Goal: Task Accomplishment & Management: Manage account settings

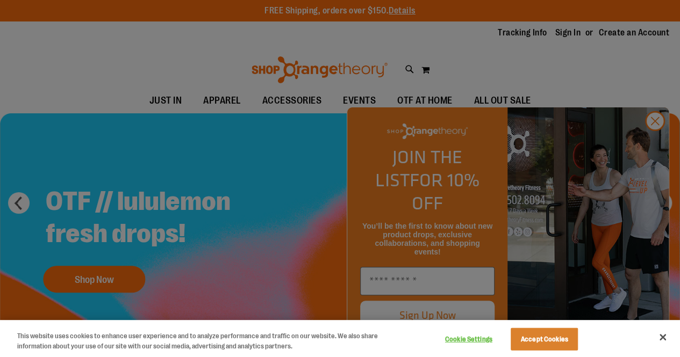
click at [653, 149] on div at bounding box center [340, 178] width 680 height 357
click at [655, 145] on div at bounding box center [340, 178] width 680 height 357
click at [657, 144] on div at bounding box center [340, 178] width 680 height 357
click at [656, 149] on div at bounding box center [340, 178] width 680 height 357
click at [657, 146] on div at bounding box center [340, 178] width 680 height 357
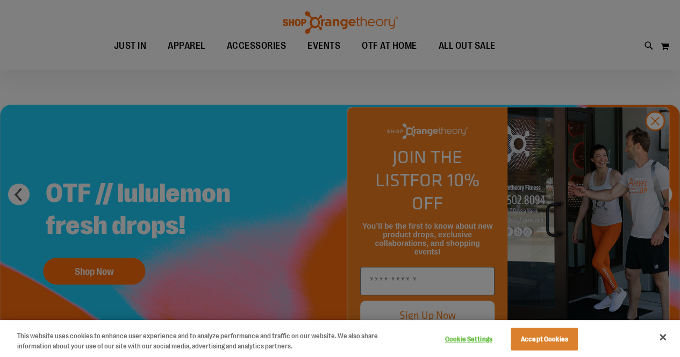
scroll to position [11, 0]
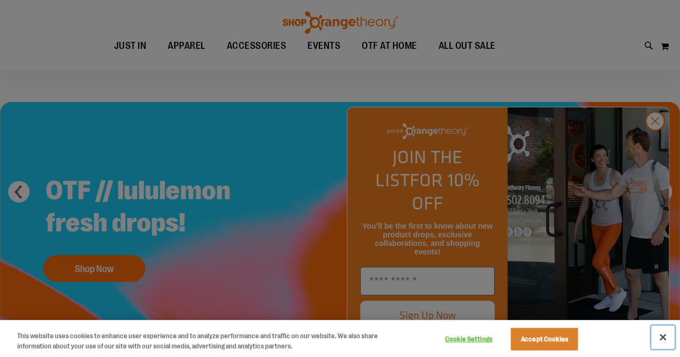
click at [665, 338] on button "Close" at bounding box center [663, 338] width 24 height 24
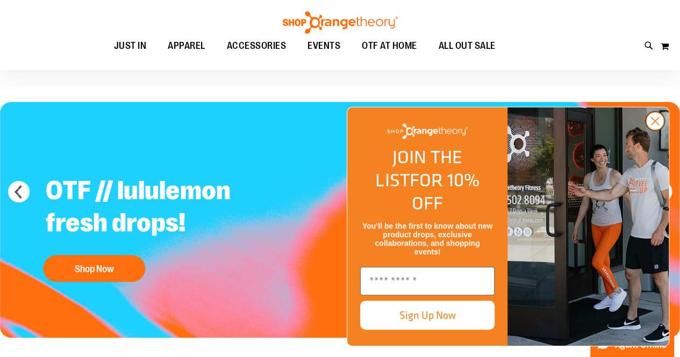
click at [657, 130] on circle "Close dialog" at bounding box center [655, 121] width 18 height 18
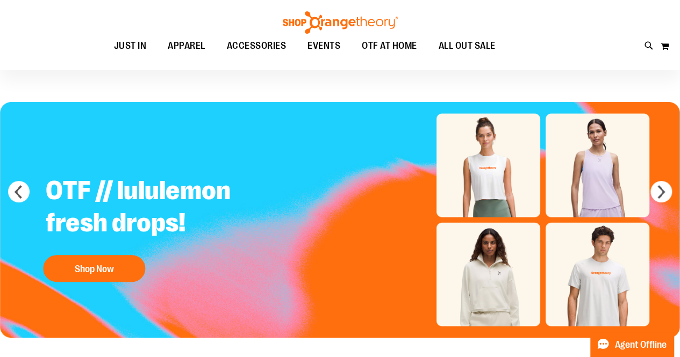
scroll to position [0, 0]
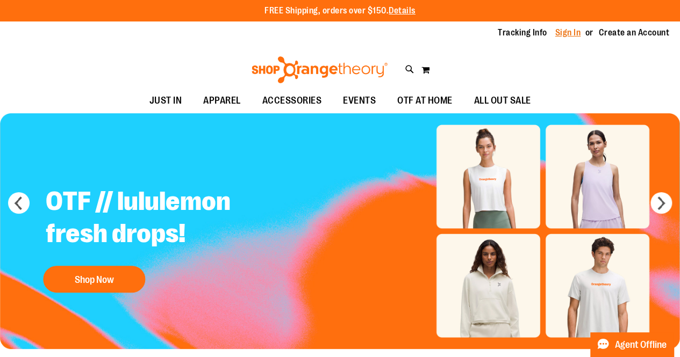
click at [558, 37] on link "Sign In" at bounding box center [568, 33] width 26 height 12
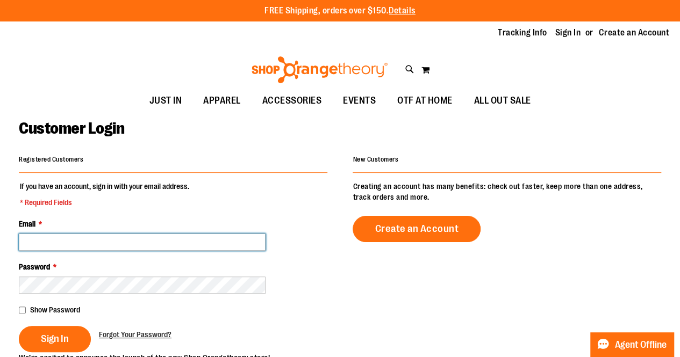
click at [102, 242] on input "Email *" at bounding box center [142, 242] width 247 height 17
type input "*"
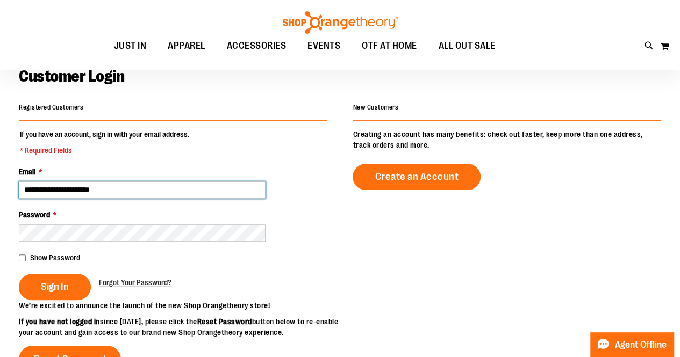
scroll to position [53, 0]
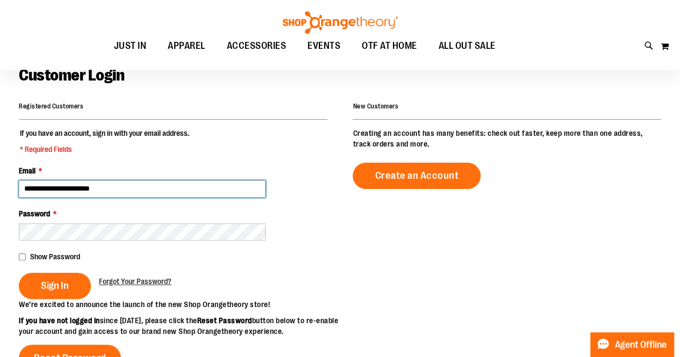
type input "**********"
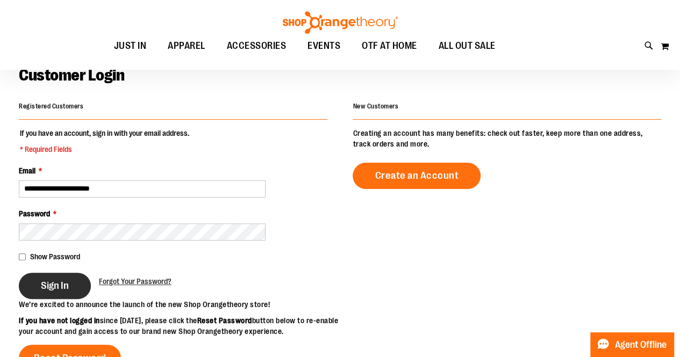
click at [68, 285] on span "Sign In" at bounding box center [55, 286] width 28 height 12
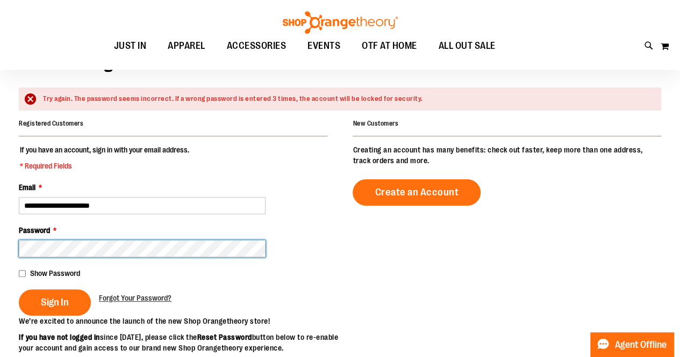
scroll to position [67, 0]
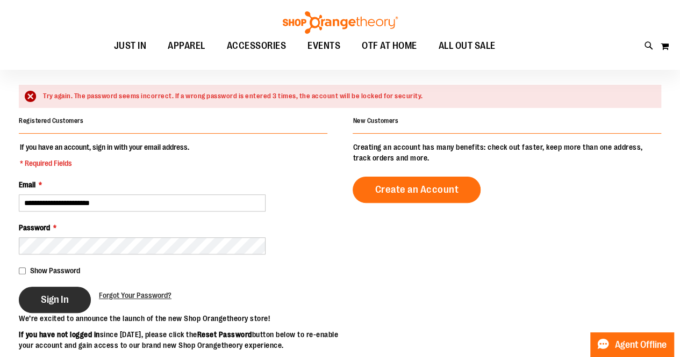
click at [64, 297] on span "Sign In" at bounding box center [55, 300] width 28 height 12
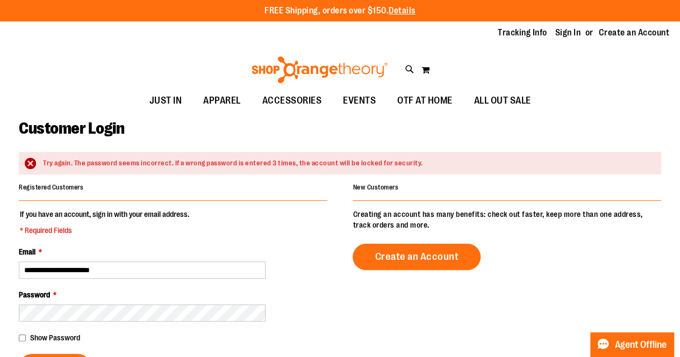
scroll to position [1, 0]
